Goal: Transaction & Acquisition: Purchase product/service

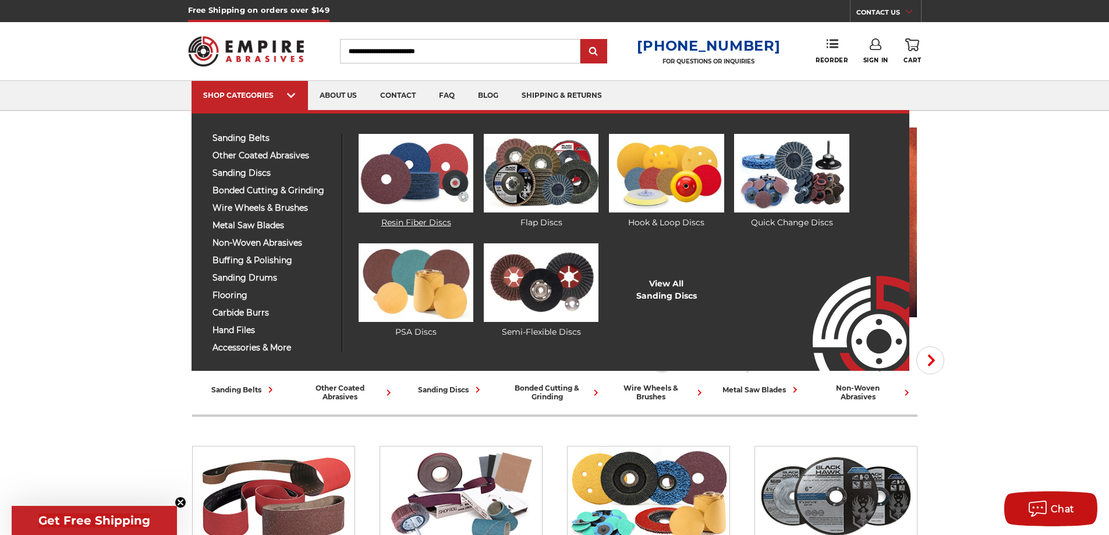
click at [379, 175] on img at bounding box center [416, 173] width 115 height 79
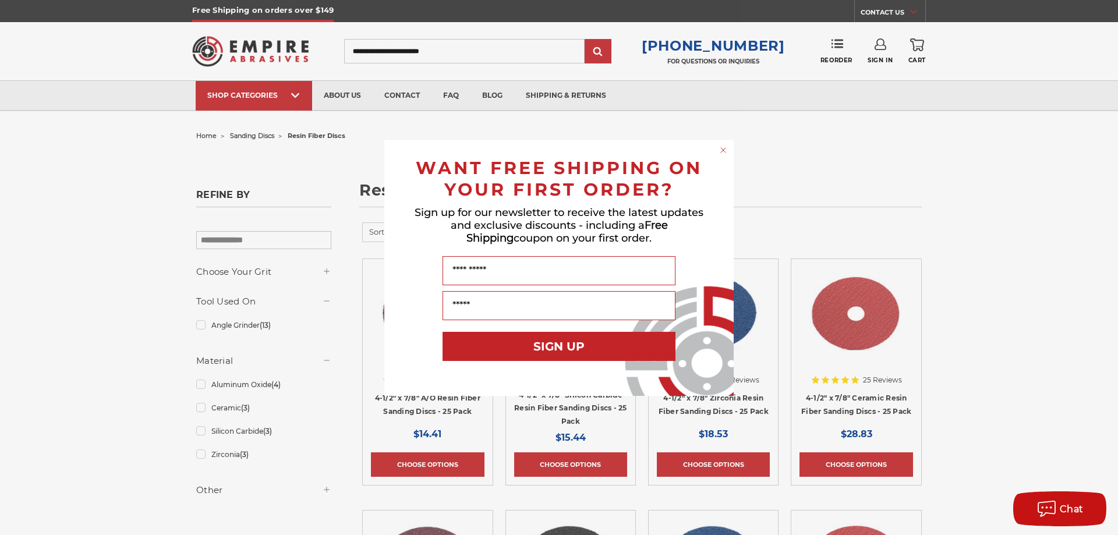
click at [873, 353] on div "Close dialog WANT FREE SHIPPING ON YOUR FIRST ORDER? Sign up for our newsletter…" at bounding box center [559, 267] width 1118 height 535
drag, startPoint x: 860, startPoint y: 352, endPoint x: 675, endPoint y: 153, distance: 271.8
click at [859, 352] on div "Close dialog WANT FREE SHIPPING ON YOUR FIRST ORDER? Sign up for our newsletter…" at bounding box center [559, 267] width 1118 height 535
